Goal: Navigation & Orientation: Understand site structure

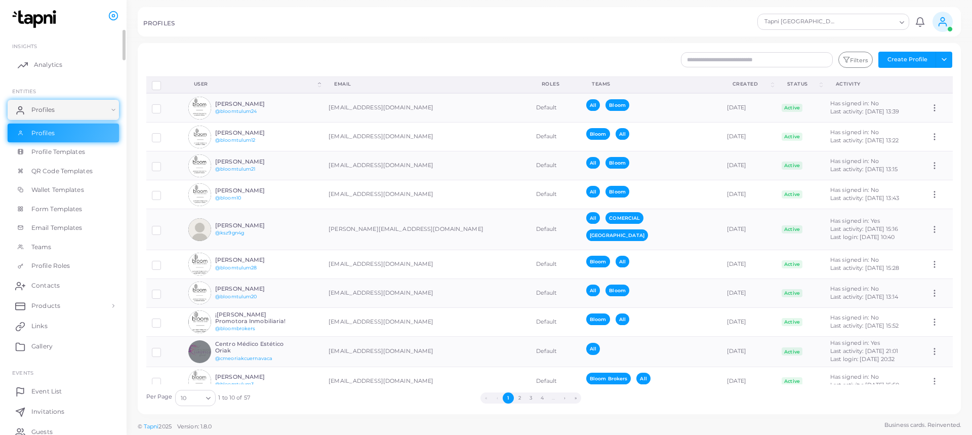
click at [56, 58] on link "Analytics" at bounding box center [63, 65] width 111 height 20
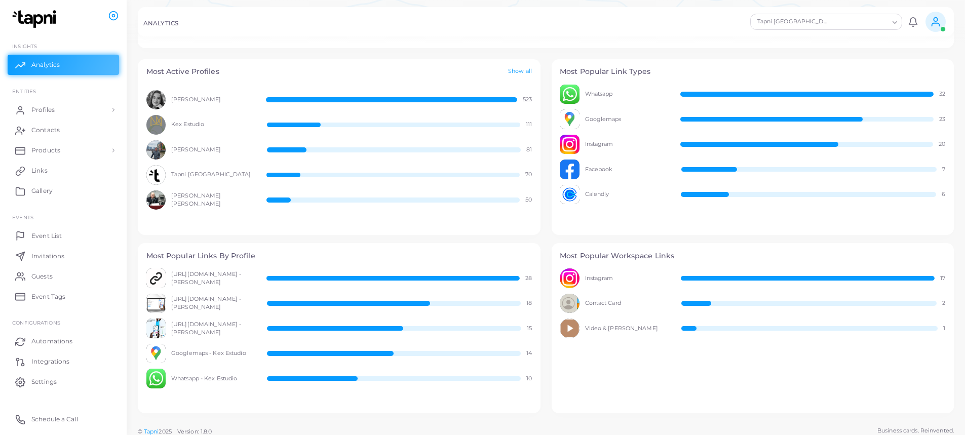
scroll to position [355, 0]
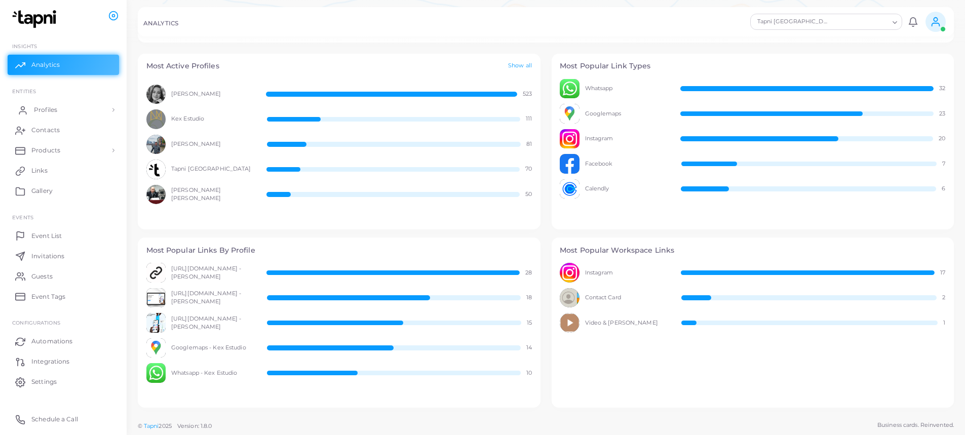
click at [60, 113] on link "Profiles" at bounding box center [63, 110] width 111 height 20
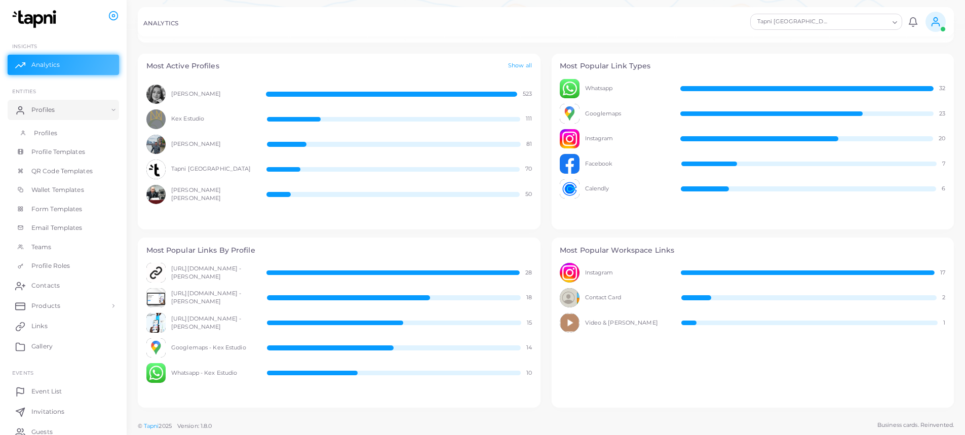
click at [56, 129] on span "Profiles" at bounding box center [45, 133] width 23 height 9
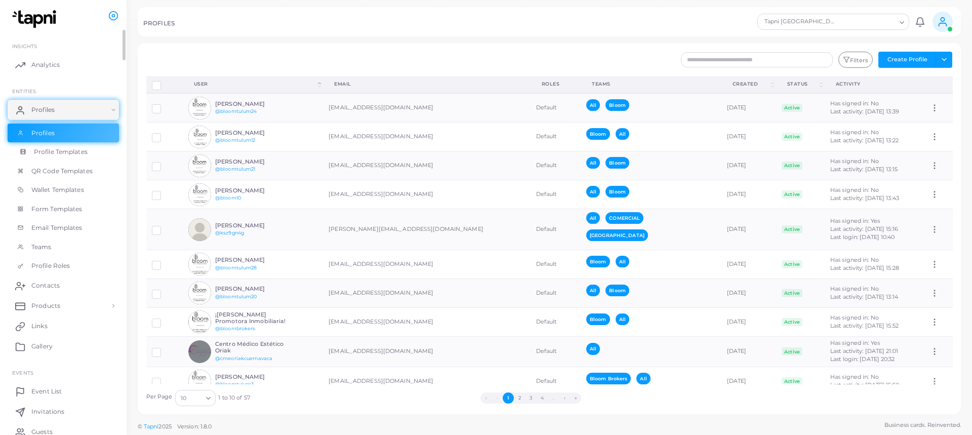
click at [86, 152] on span "Profile Templates" at bounding box center [61, 151] width 54 height 9
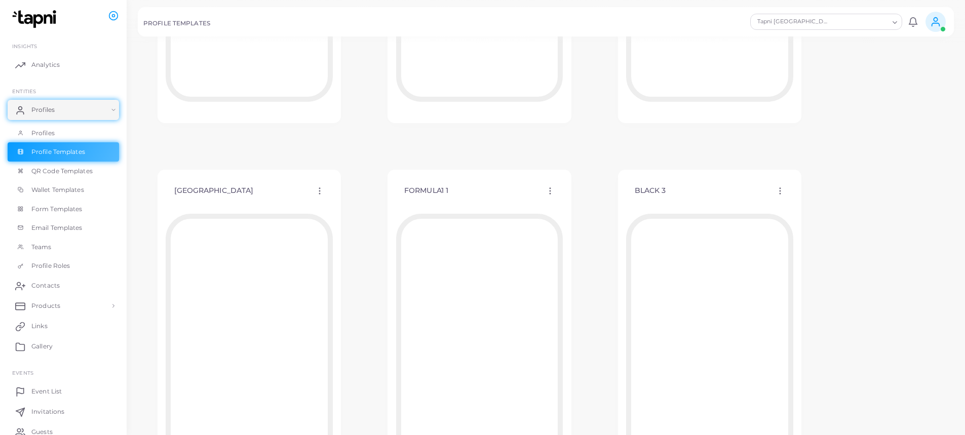
scroll to position [810, 0]
click at [83, 172] on span "QR Code Templates" at bounding box center [64, 171] width 61 height 9
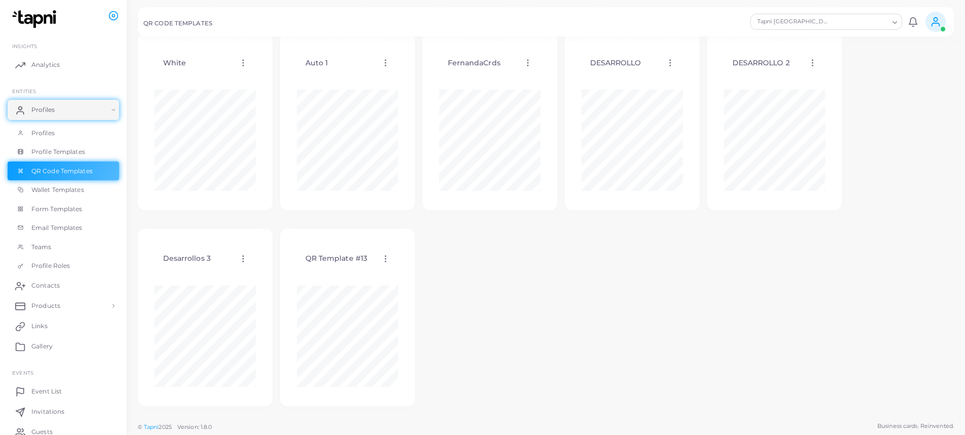
scroll to position [232, 0]
click at [62, 190] on span "Wallet Templates" at bounding box center [60, 189] width 53 height 9
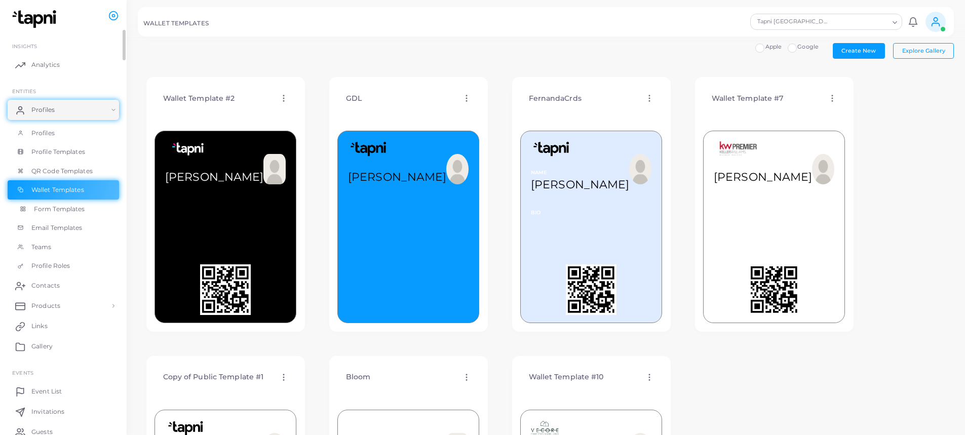
click at [84, 212] on span "Form Templates" at bounding box center [59, 209] width 51 height 9
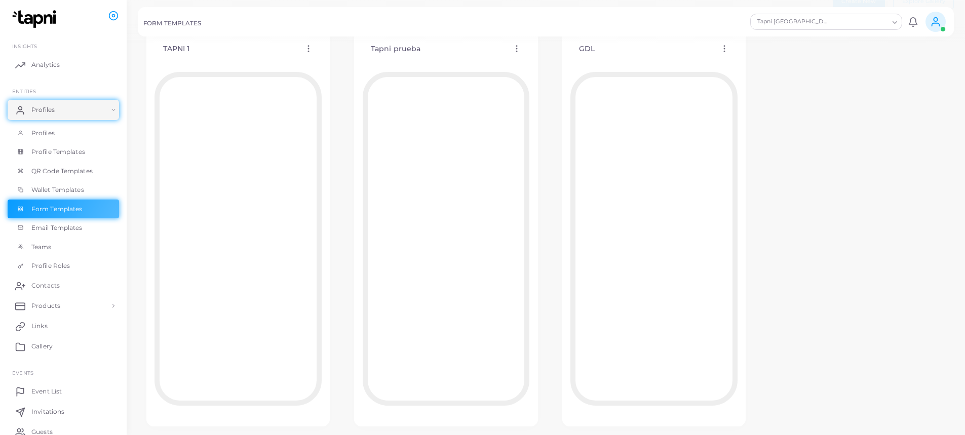
scroll to position [51, 0]
click at [85, 227] on span "Email Templates" at bounding box center [59, 227] width 51 height 9
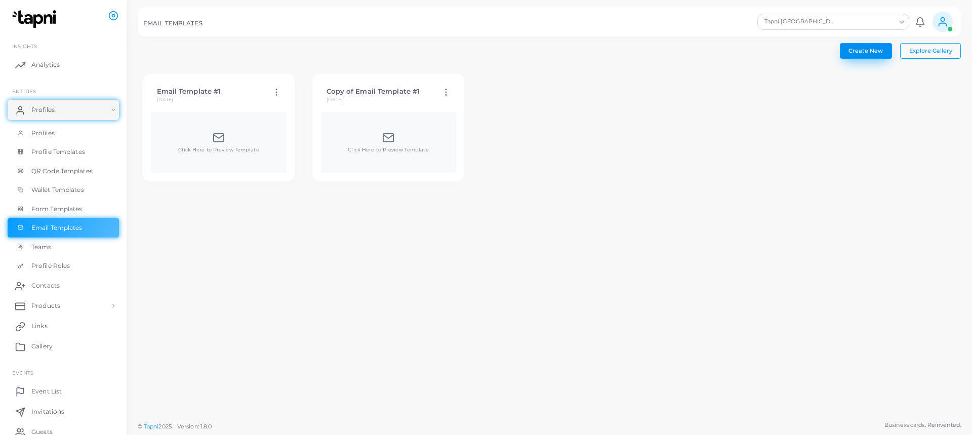
click at [863, 50] on span "Create New" at bounding box center [866, 50] width 34 height 7
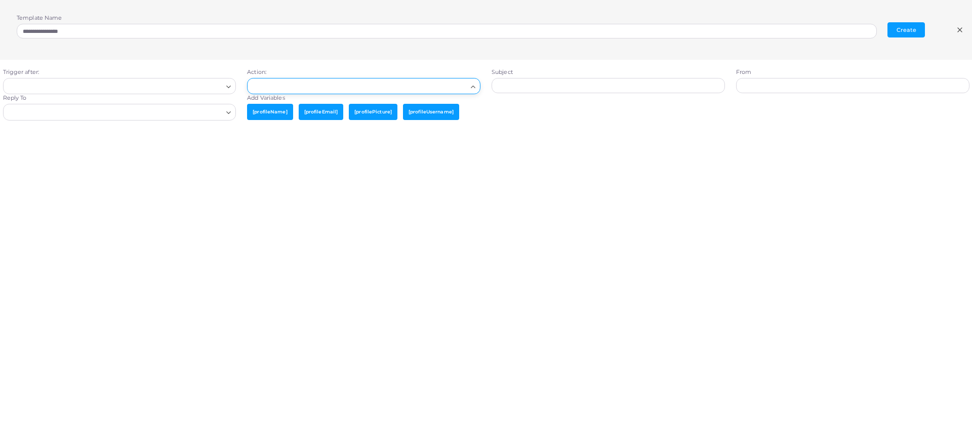
click at [467, 85] on div "Search for option" at bounding box center [359, 85] width 217 height 13
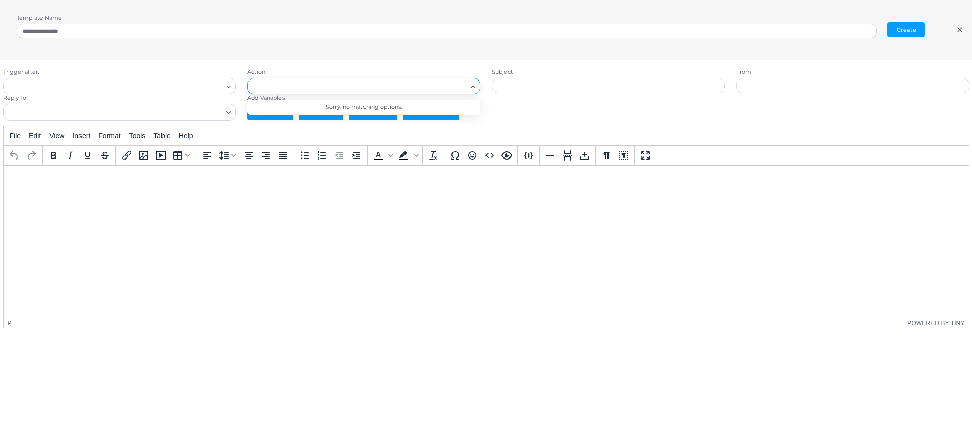
click at [451, 64] on div "Trigger after: Loading... Action: Loading... Sorry, no matching options. Subjec…" at bounding box center [486, 267] width 984 height 415
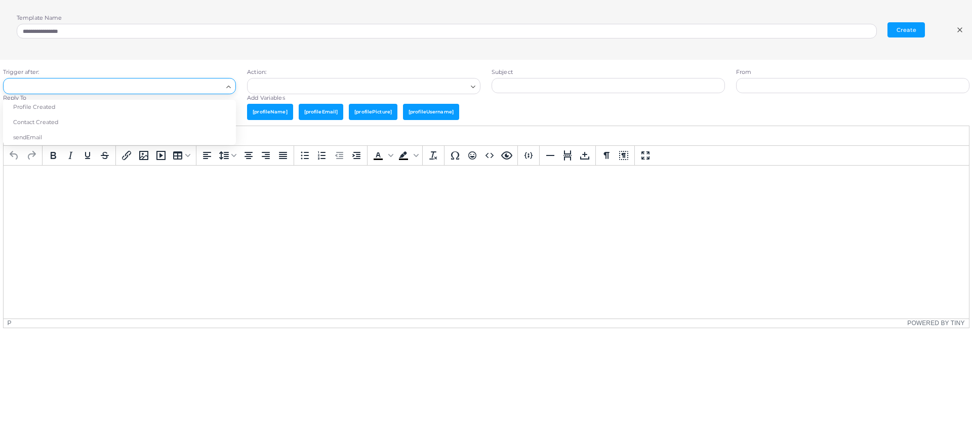
click at [231, 88] on icon "Search for option" at bounding box center [229, 87] width 8 height 8
click at [228, 86] on icon "Search for option" at bounding box center [229, 87] width 8 height 8
click at [959, 32] on icon at bounding box center [960, 30] width 8 height 8
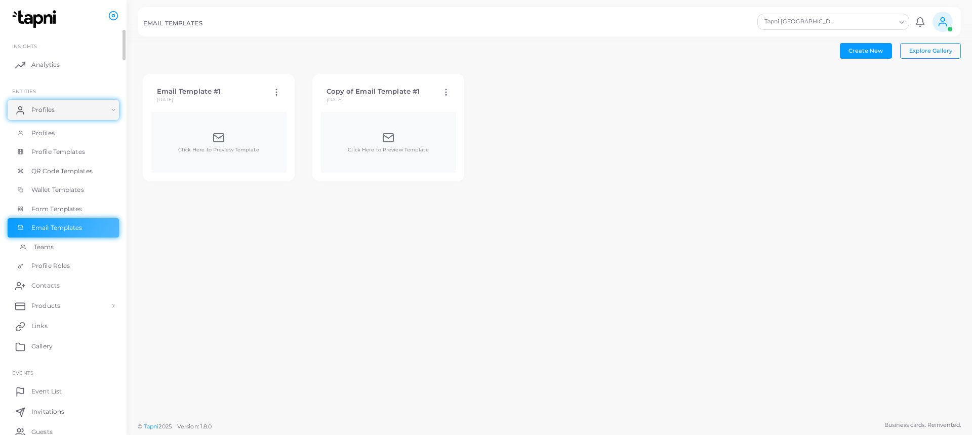
click at [63, 242] on link "Teams" at bounding box center [63, 247] width 111 height 19
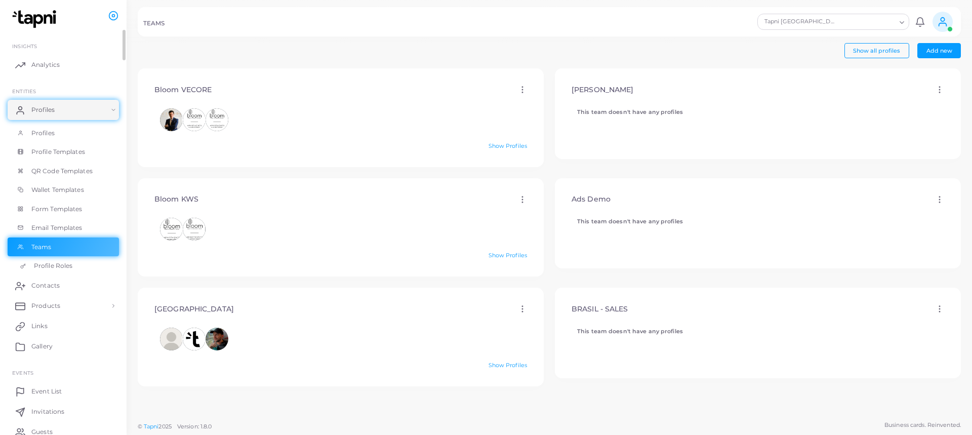
click at [67, 261] on span "Profile Roles" at bounding box center [53, 265] width 38 height 9
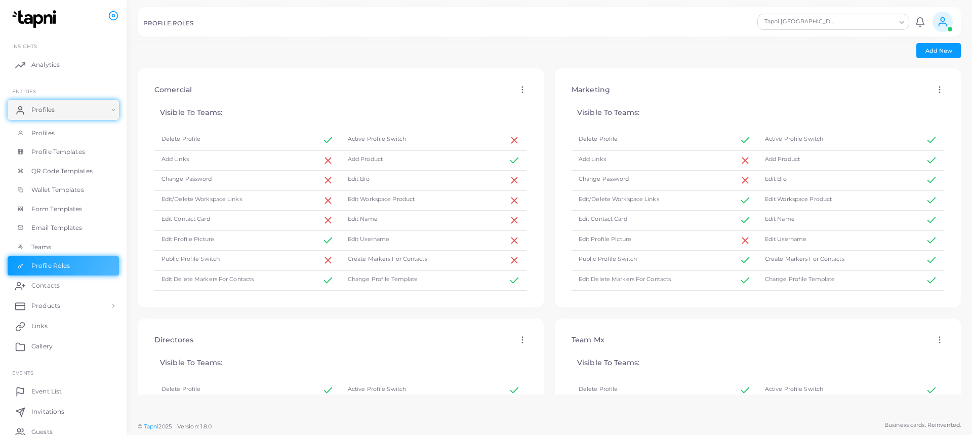
drag, startPoint x: 155, startPoint y: 93, endPoint x: 195, endPoint y: 90, distance: 40.2
click at [195, 90] on div "Comercial Edit Assign to Team Apply Delete" at bounding box center [340, 90] width 389 height 26
click at [399, 87] on div "Comercial Edit Assign to Team Apply Delete" at bounding box center [340, 90] width 389 height 26
click at [63, 284] on link "Contacts" at bounding box center [63, 286] width 111 height 20
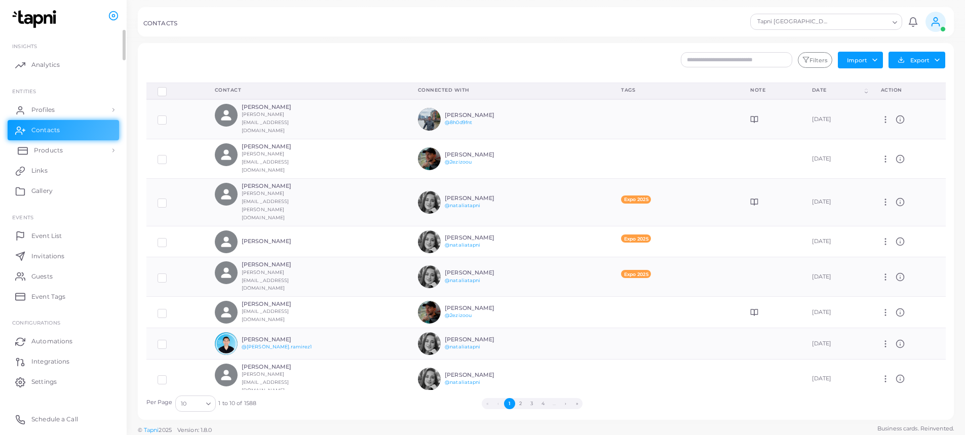
click at [51, 153] on span "Products" at bounding box center [48, 150] width 29 height 9
click at [56, 176] on span "Products" at bounding box center [48, 173] width 29 height 9
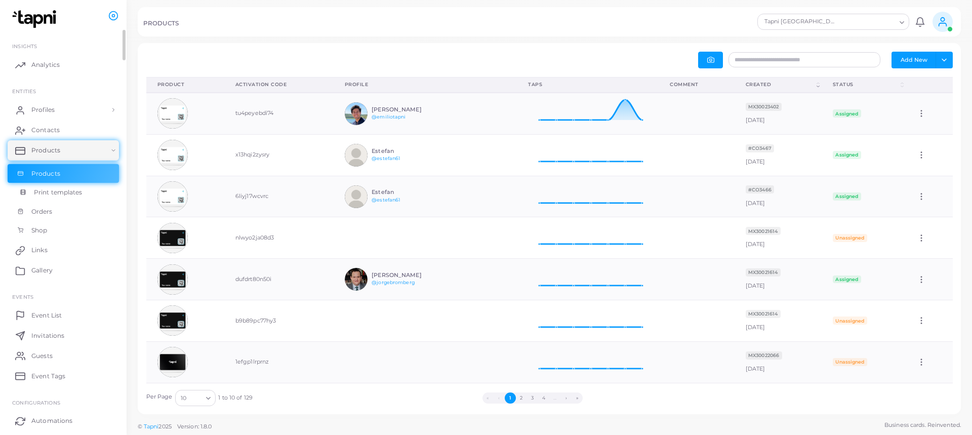
click at [77, 195] on span "Print templates" at bounding box center [58, 192] width 49 height 9
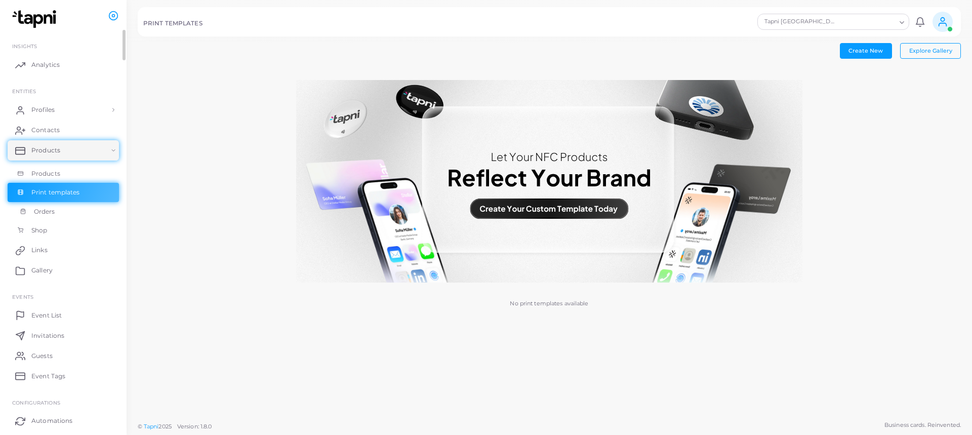
click at [66, 219] on link "Orders" at bounding box center [63, 211] width 111 height 19
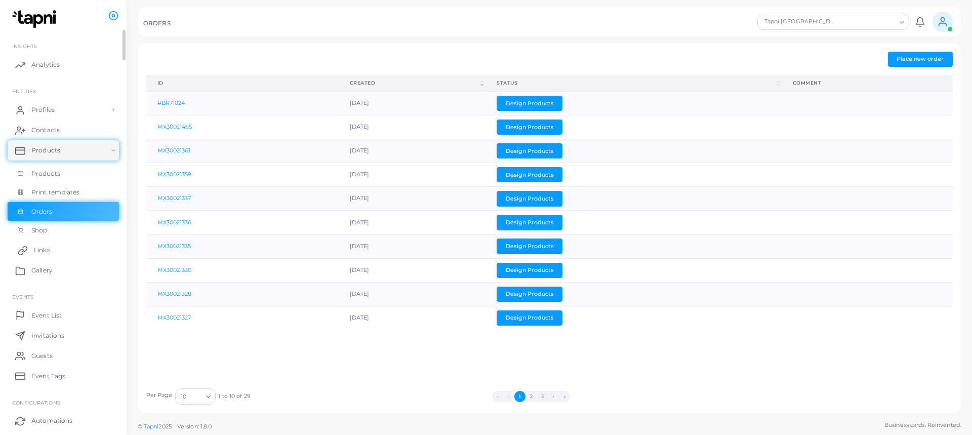
click at [67, 252] on link "Links" at bounding box center [63, 250] width 111 height 20
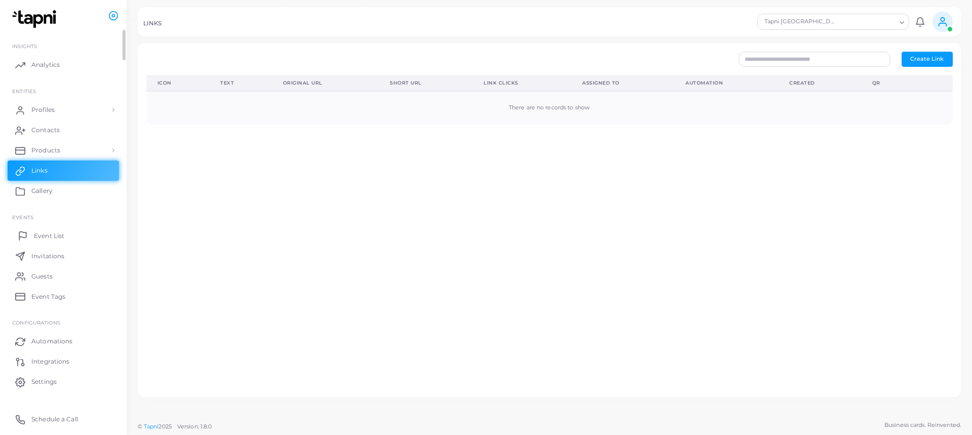
click at [76, 233] on link "Event List" at bounding box center [63, 235] width 111 height 20
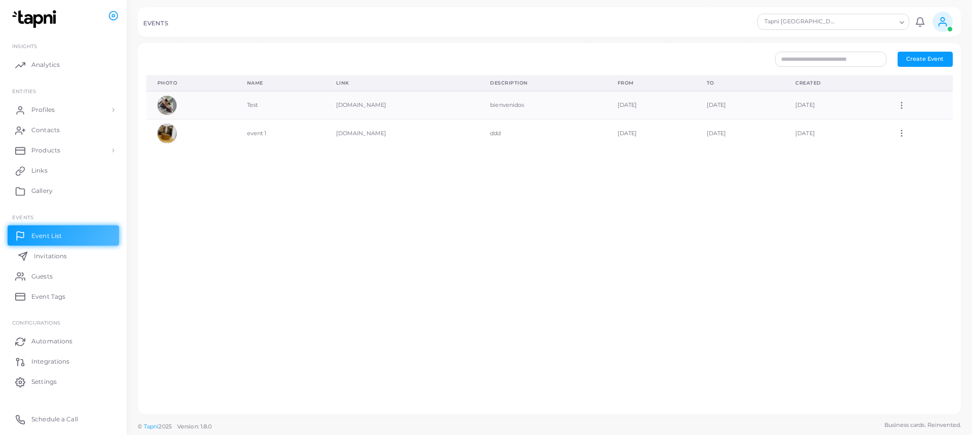
click at [39, 255] on span "Invitations" at bounding box center [50, 256] width 33 height 9
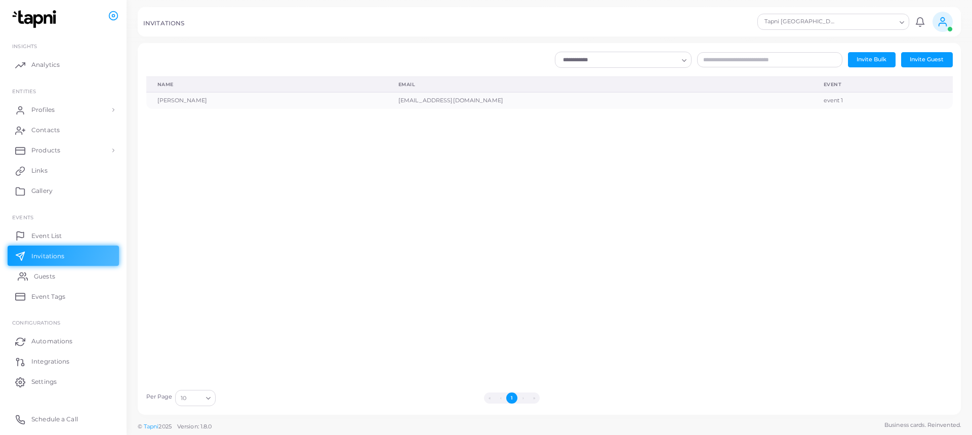
click at [46, 277] on span "Guests" at bounding box center [44, 276] width 21 height 9
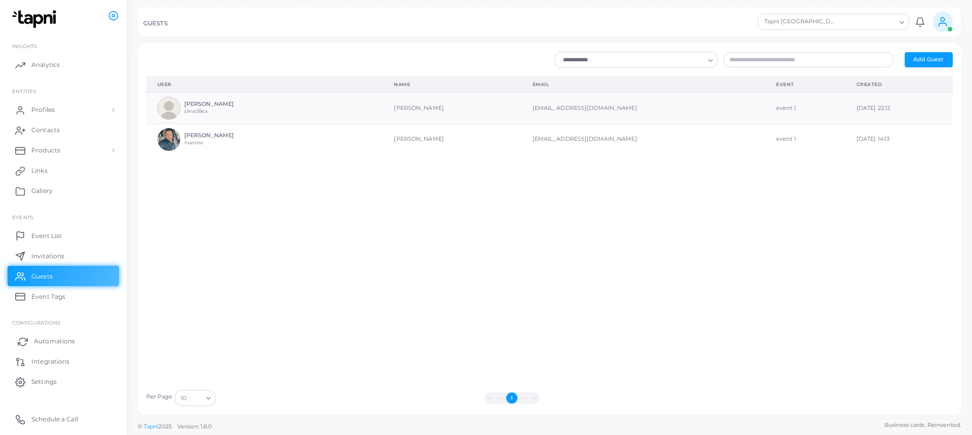
click at [76, 341] on link "Automations" at bounding box center [63, 341] width 111 height 20
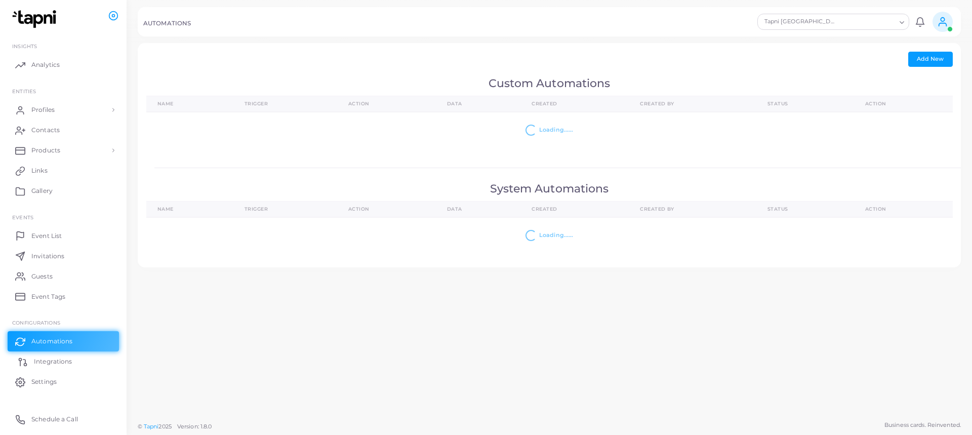
click at [59, 364] on span "Integrations" at bounding box center [53, 361] width 38 height 9
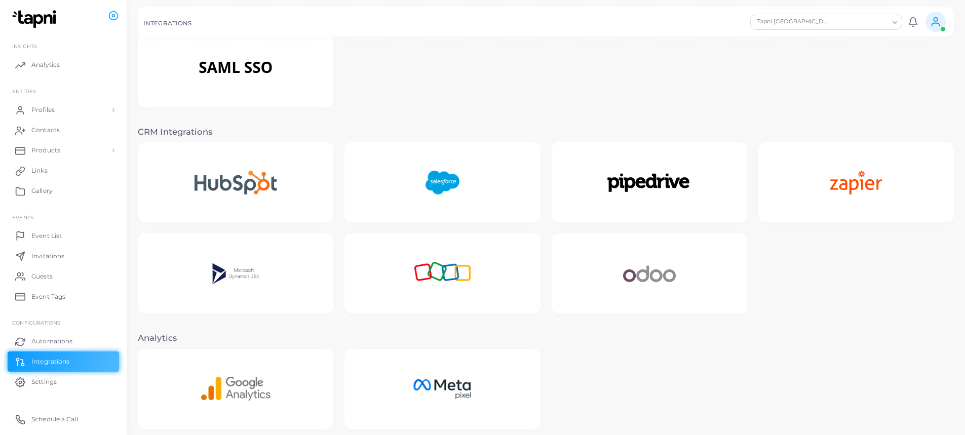
scroll to position [154, 0]
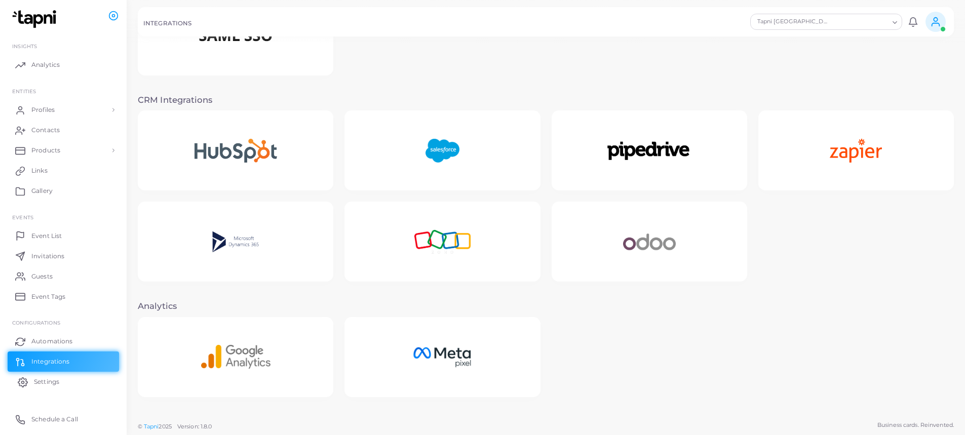
click at [76, 381] on link "Settings" at bounding box center [63, 382] width 111 height 20
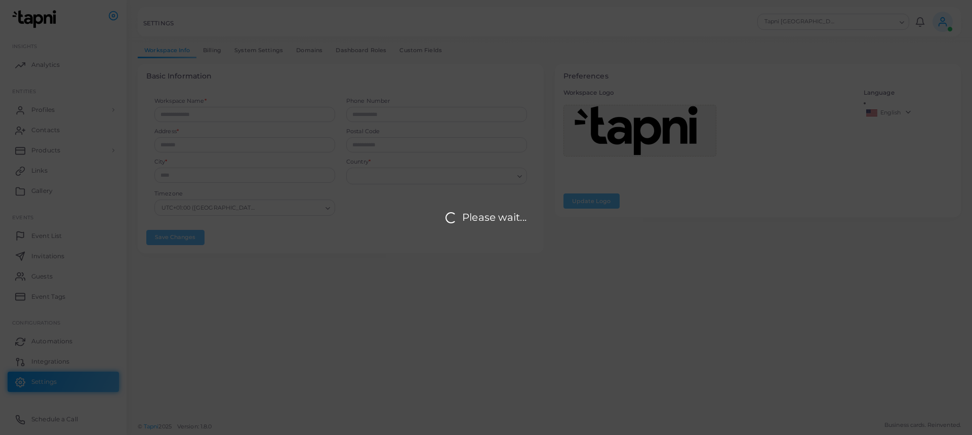
type input "**********"
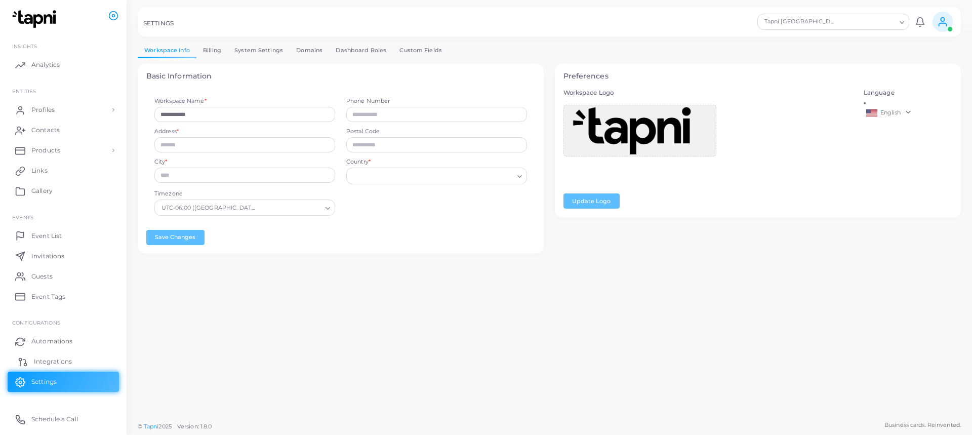
click at [67, 356] on link "Integrations" at bounding box center [63, 361] width 111 height 20
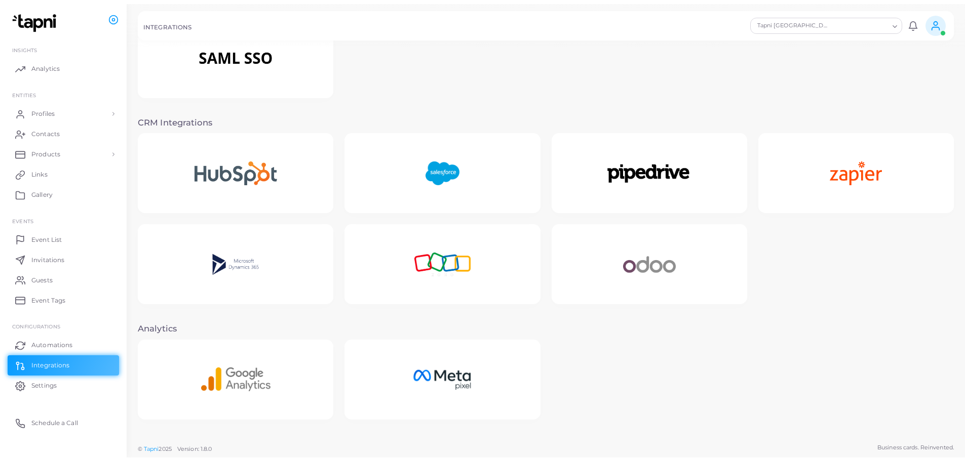
scroll to position [128, 0]
